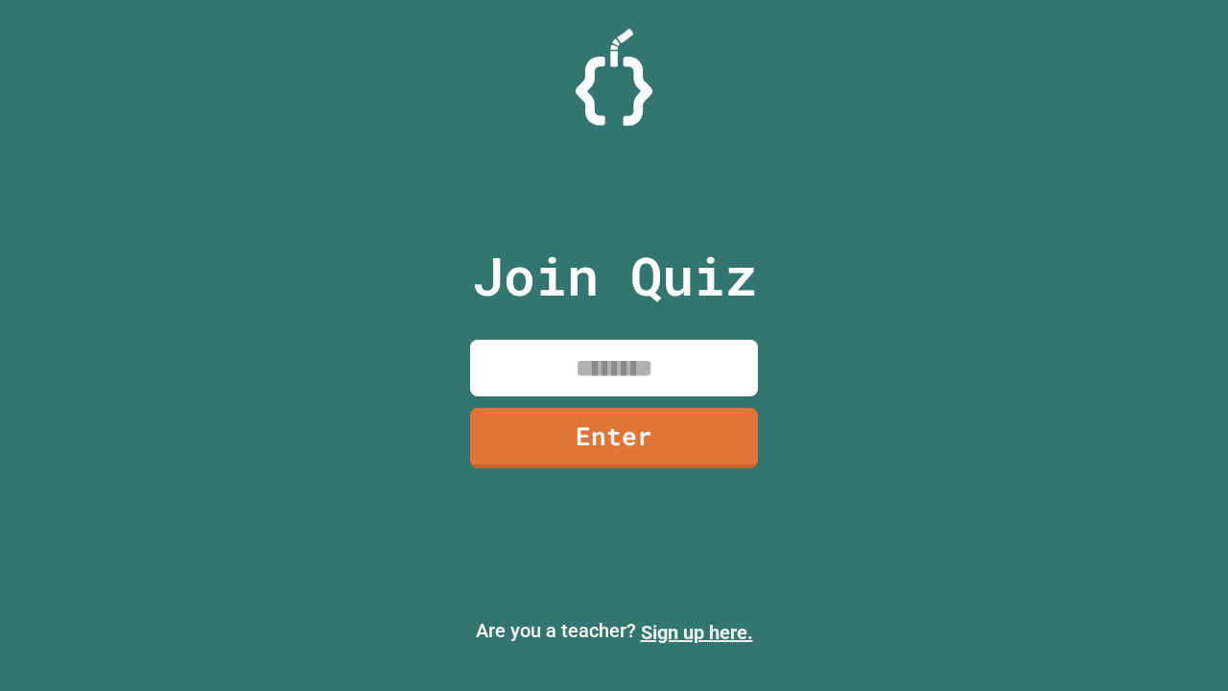
click at [697, 632] on link "Sign up here." at bounding box center [697, 632] width 112 height 23
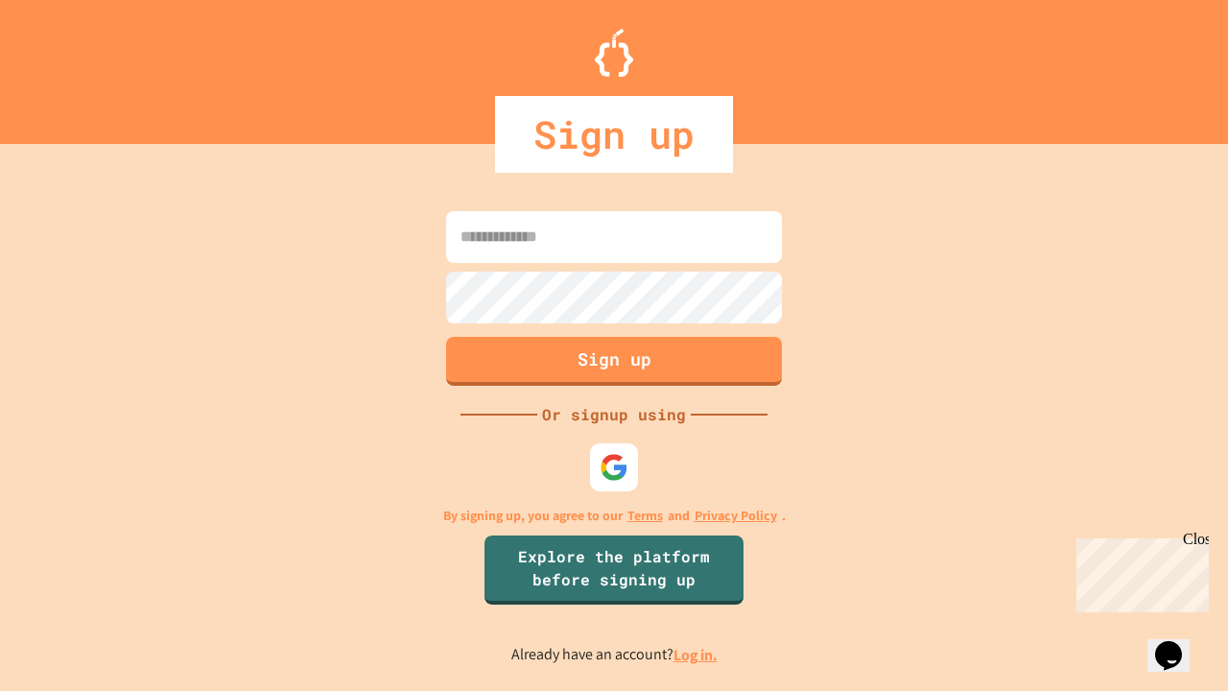
click at [697, 654] on link "Log in." at bounding box center [696, 655] width 44 height 20
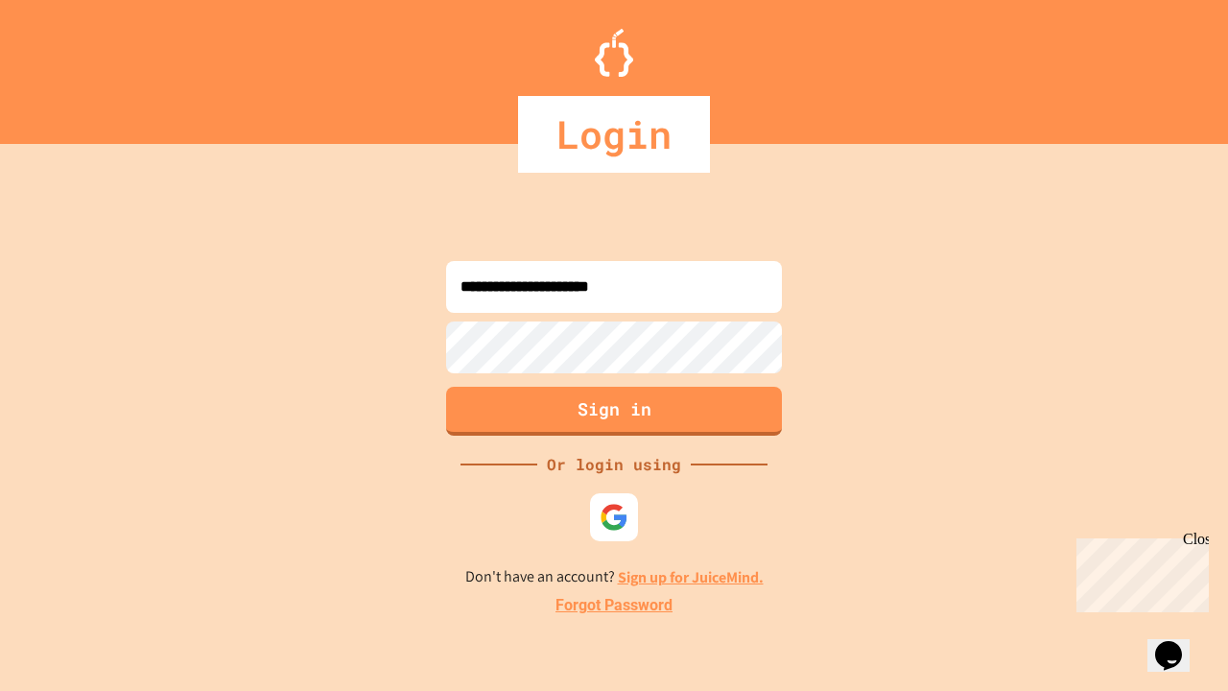
type input "**********"
